Goal: Information Seeking & Learning: Learn about a topic

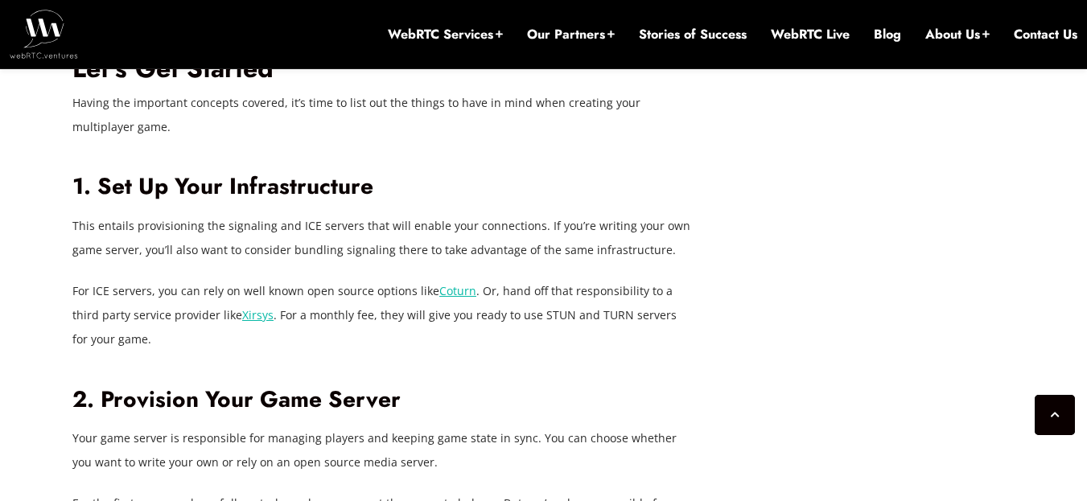
scroll to position [3544, 0]
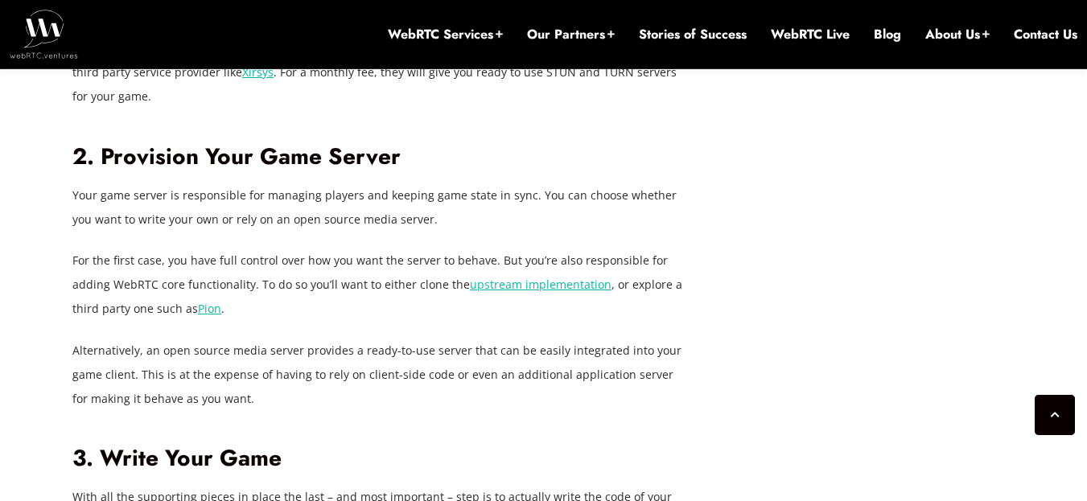
click at [557, 339] on p "Alternatively, an open source media server provides a ready-to-use server that …" at bounding box center [381, 375] width 619 height 72
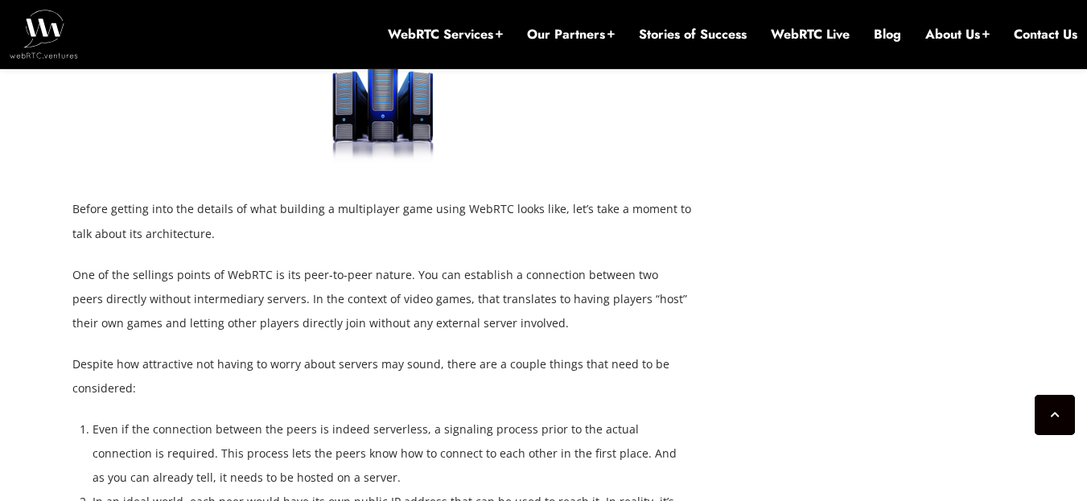
scroll to position [2602, 0]
click at [2, 302] on div "[DATE] [PERSON_NAME] Comments Off on How to Create Web-based Multiplayer Games …" at bounding box center [543, 376] width 1087 height 4709
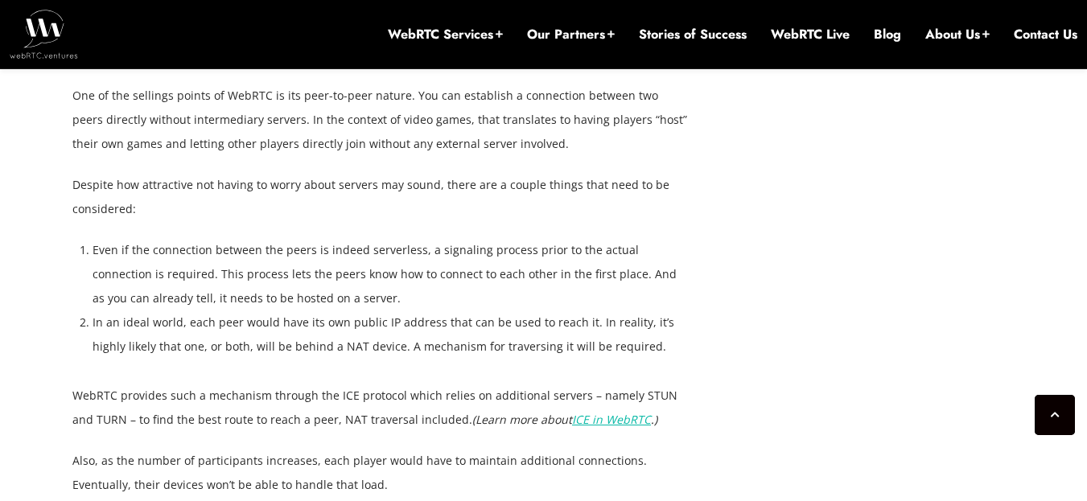
scroll to position [2841, 0]
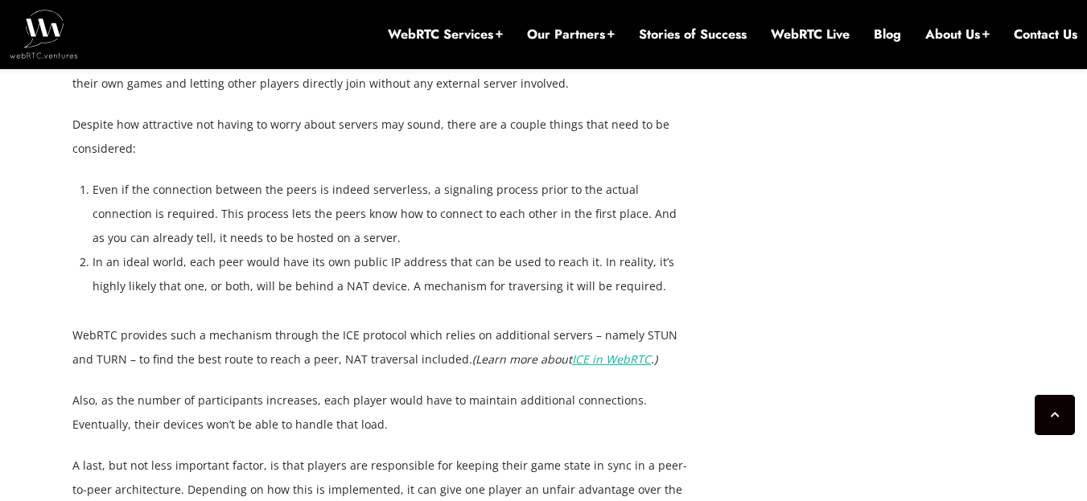
click at [572, 351] on em "ICE in WebRTC" at bounding box center [611, 358] width 79 height 15
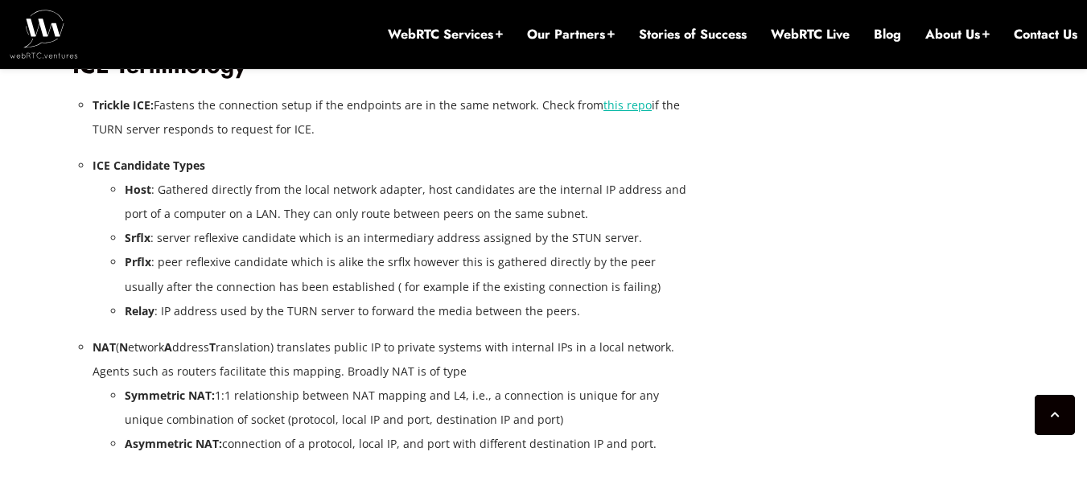
scroll to position [2812, 0]
